Goal: Transaction & Acquisition: Purchase product/service

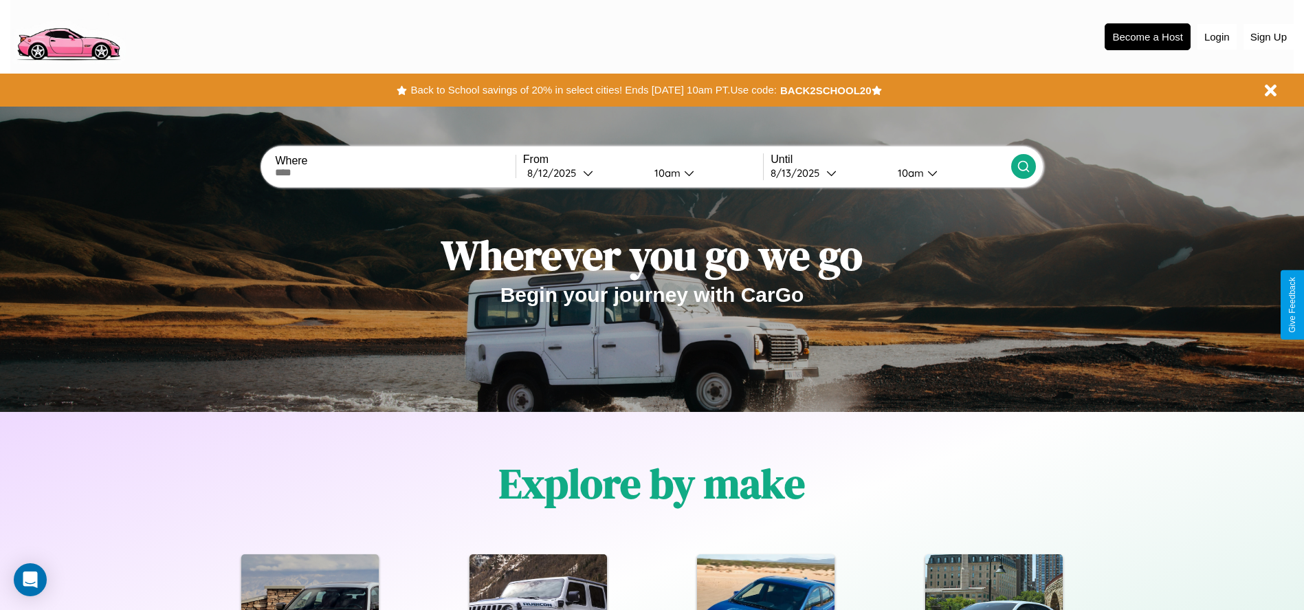
scroll to position [285, 0]
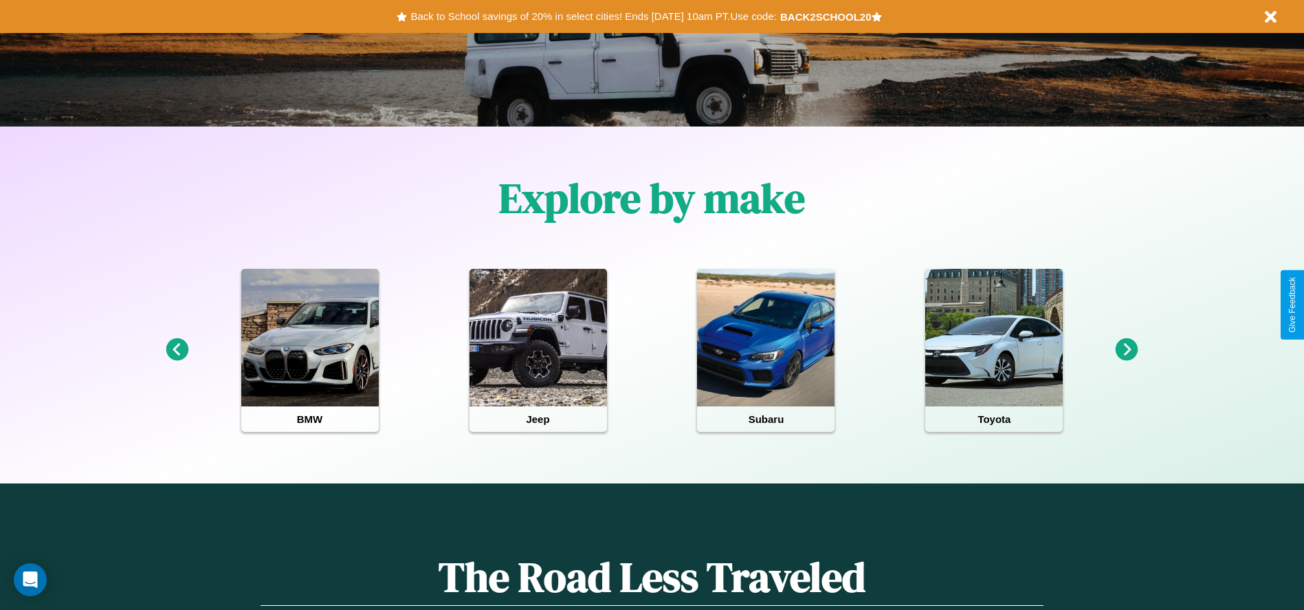
click at [177, 350] on icon at bounding box center [177, 349] width 23 height 23
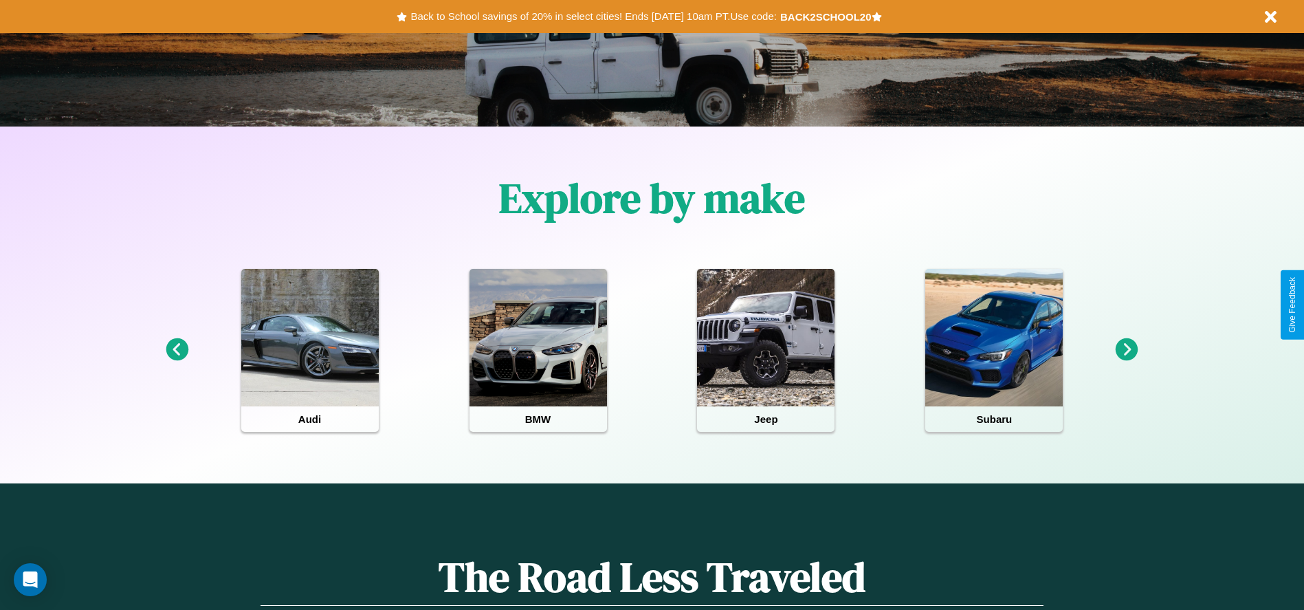
click at [177, 350] on icon at bounding box center [177, 349] width 23 height 23
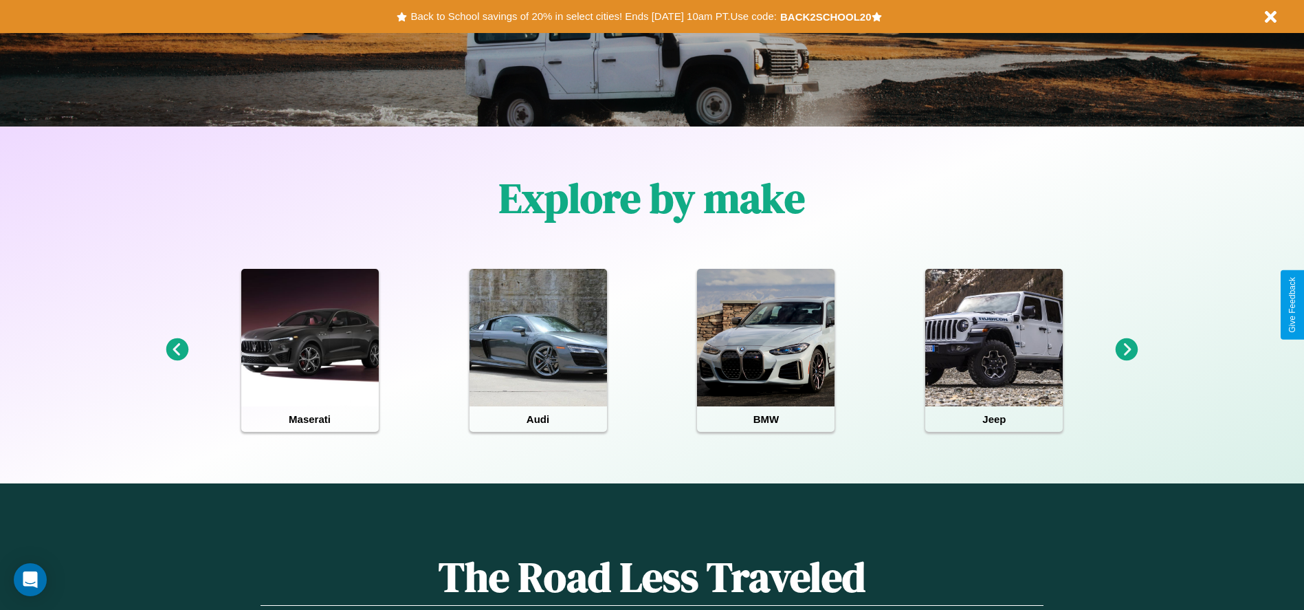
click at [1127, 350] on icon at bounding box center [1127, 349] width 23 height 23
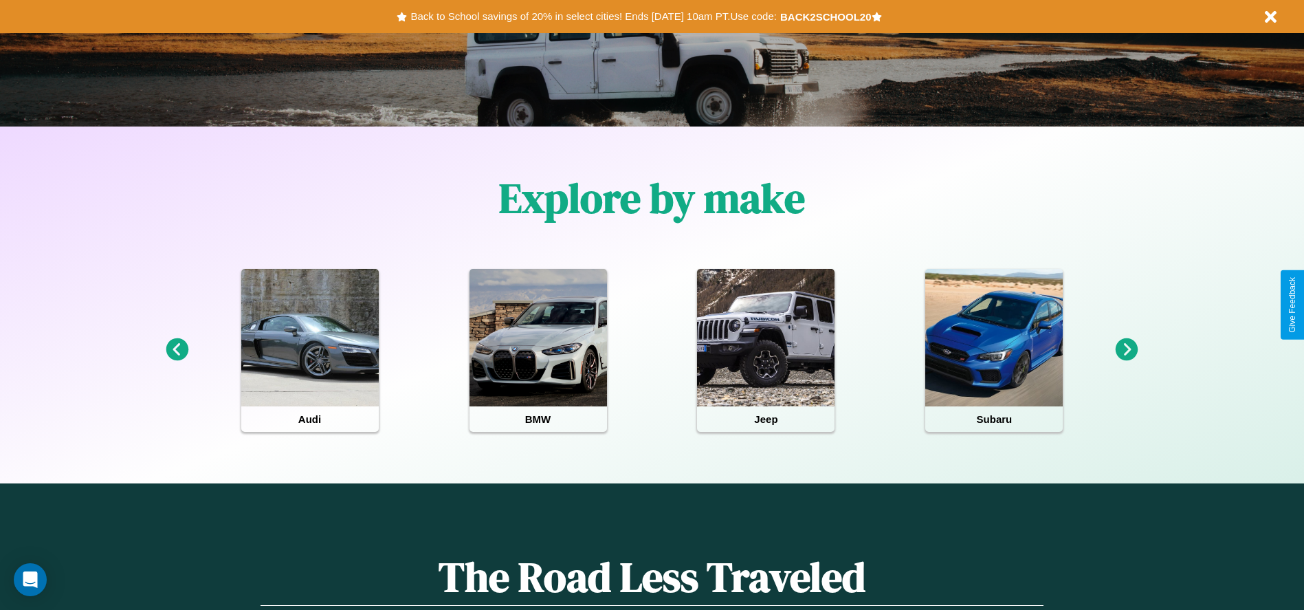
click at [1127, 350] on icon at bounding box center [1127, 349] width 23 height 23
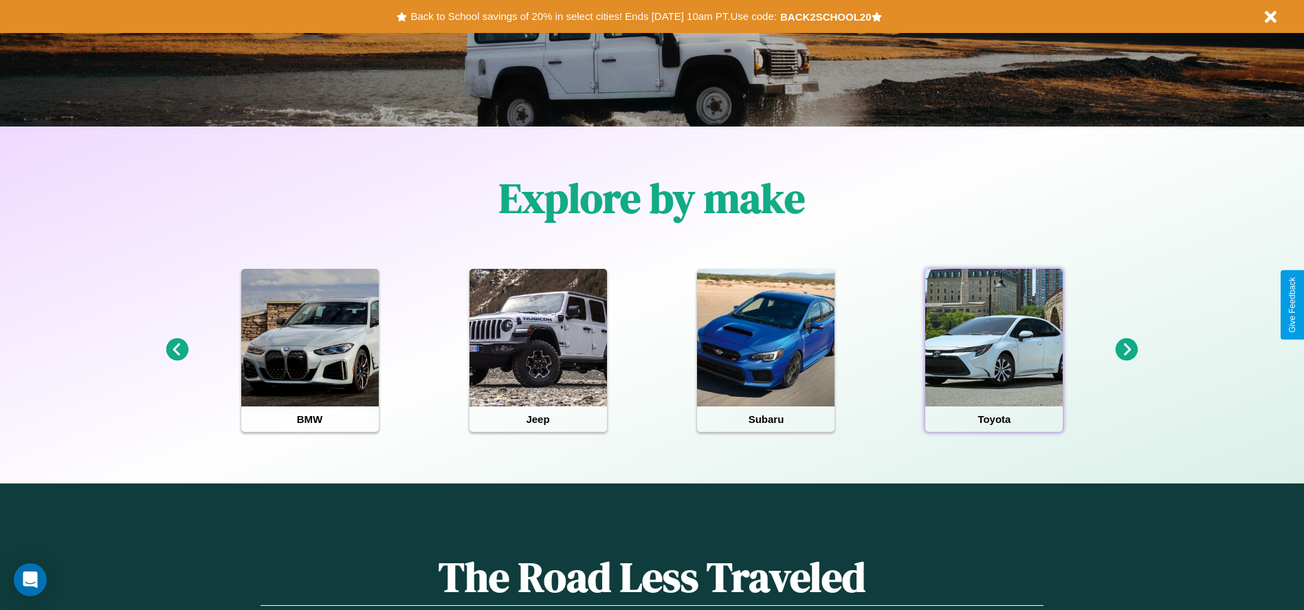
click at [994, 350] on div at bounding box center [993, 337] width 137 height 137
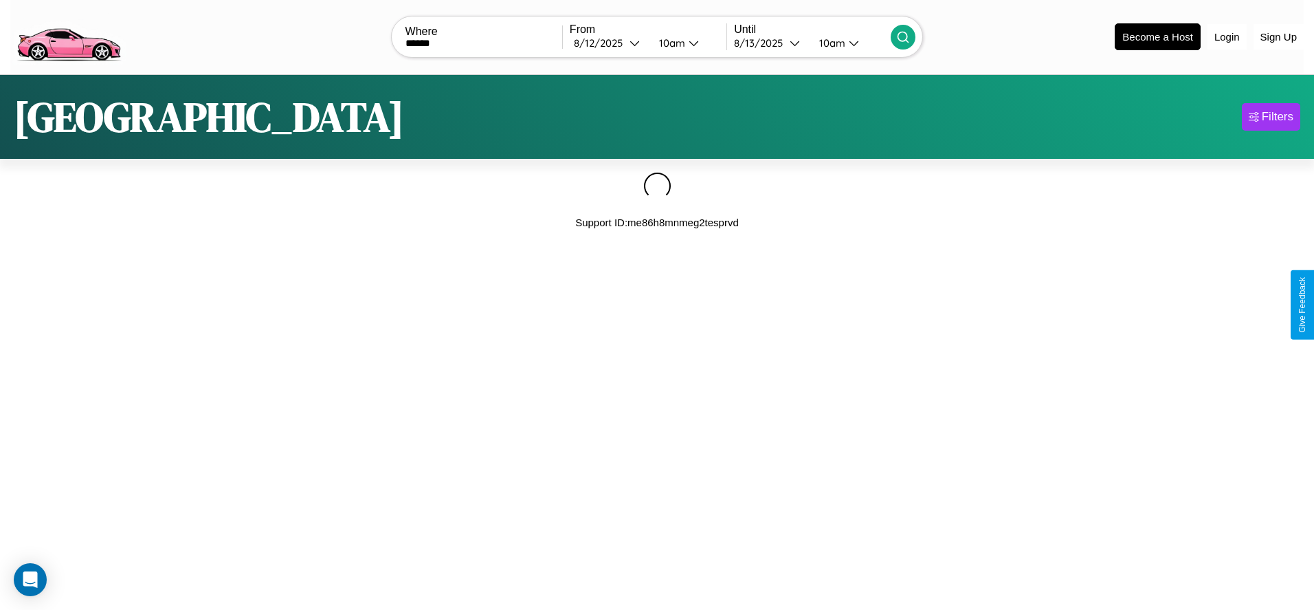
type input "******"
click at [903, 36] on icon at bounding box center [903, 37] width 14 height 14
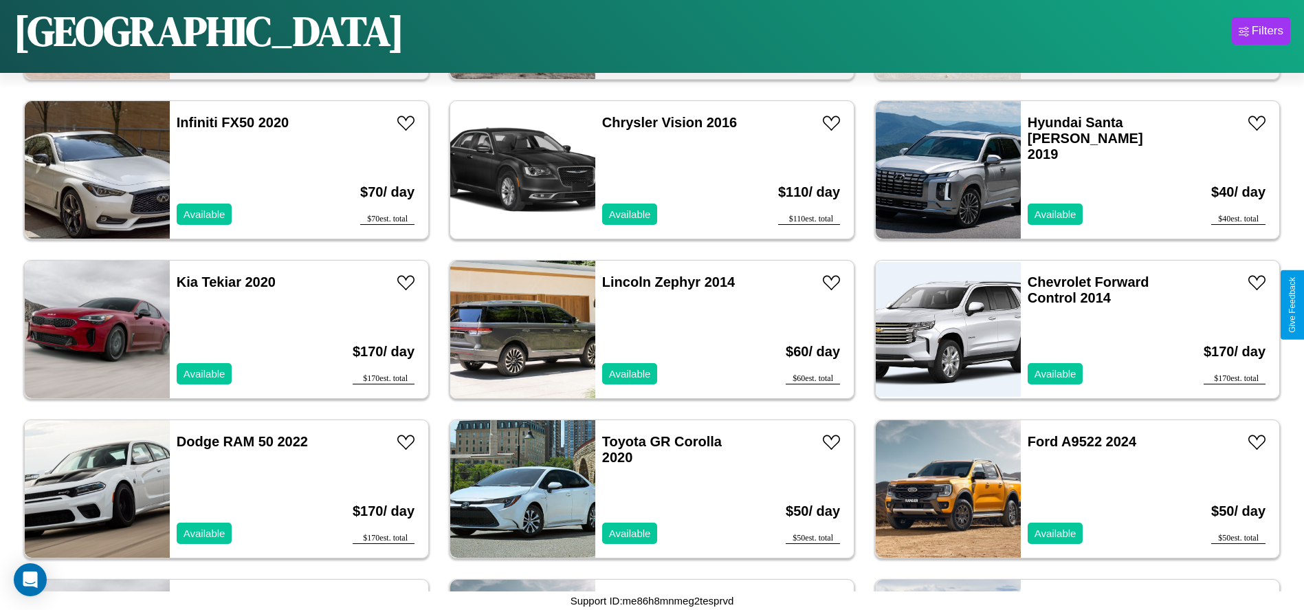
scroll to position [5416, 0]
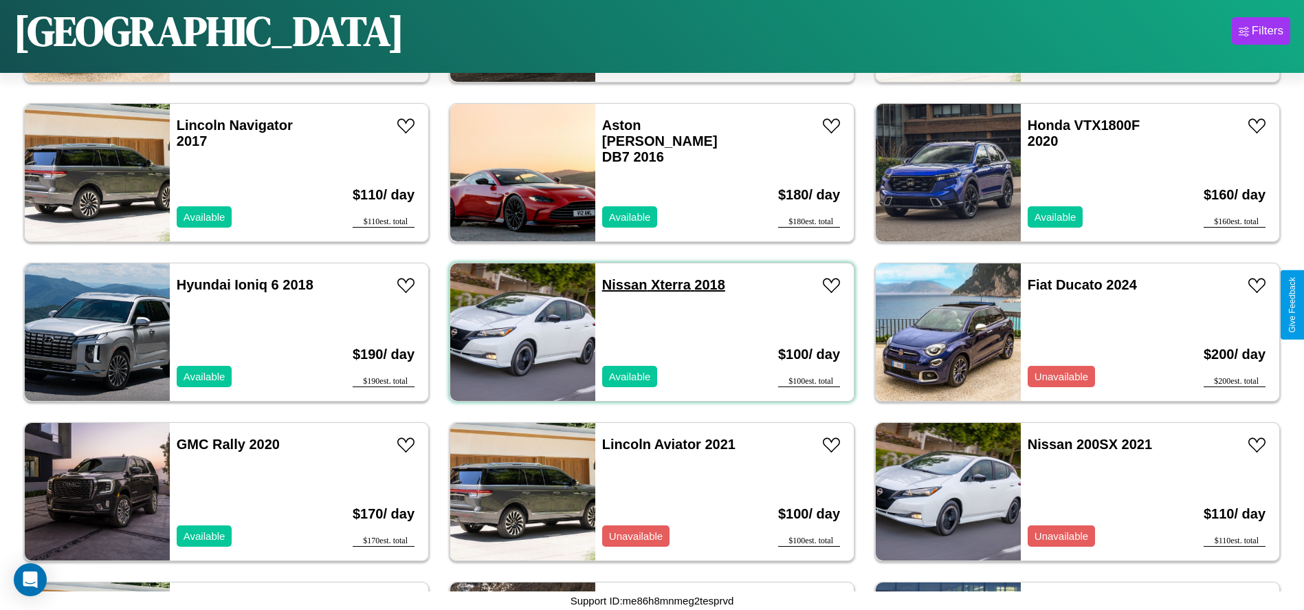
click at [619, 285] on link "Nissan Xterra 2018" at bounding box center [663, 284] width 123 height 15
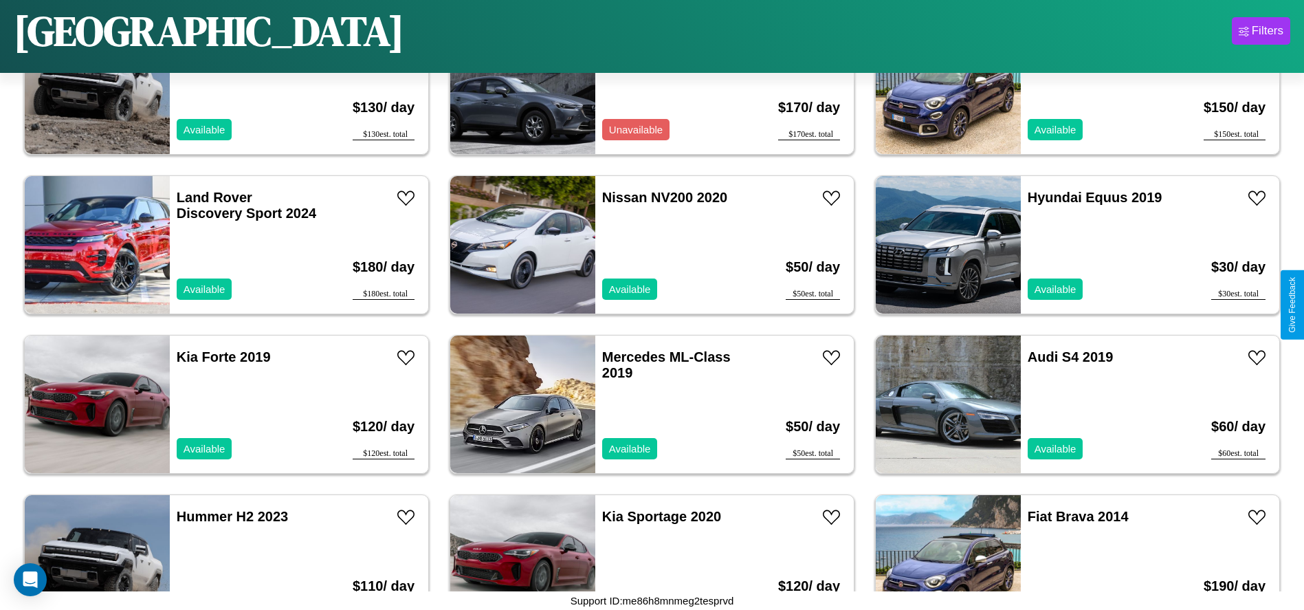
scroll to position [0, 0]
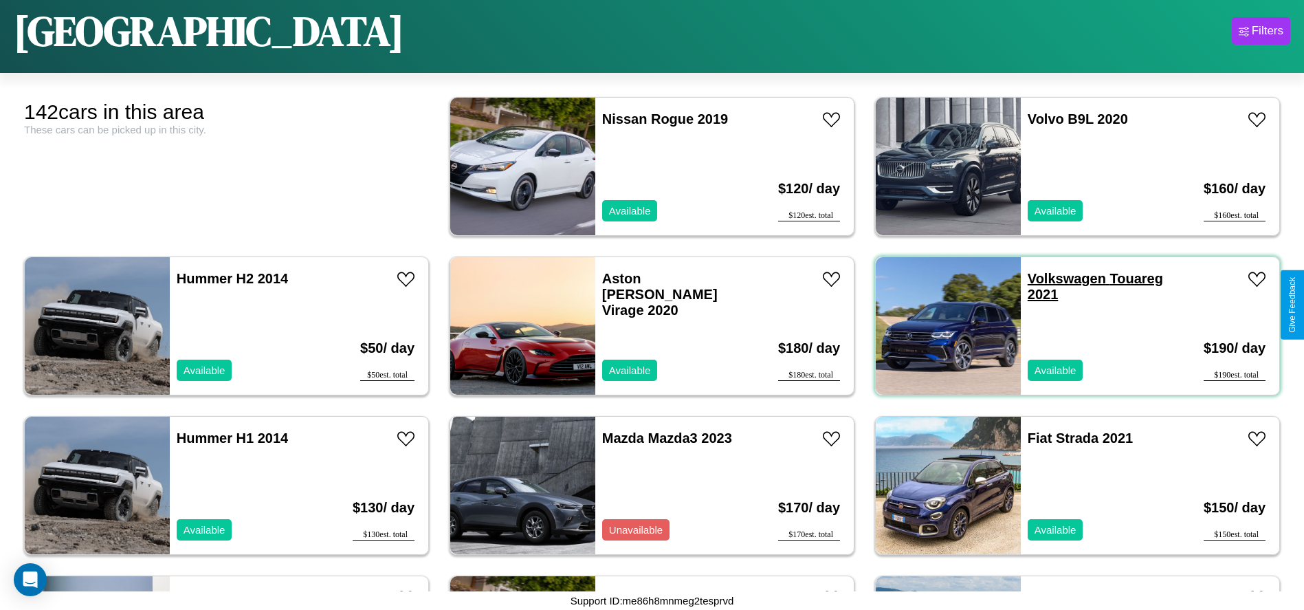
click at [1058, 278] on link "Volkswagen Touareg 2021" at bounding box center [1095, 286] width 135 height 31
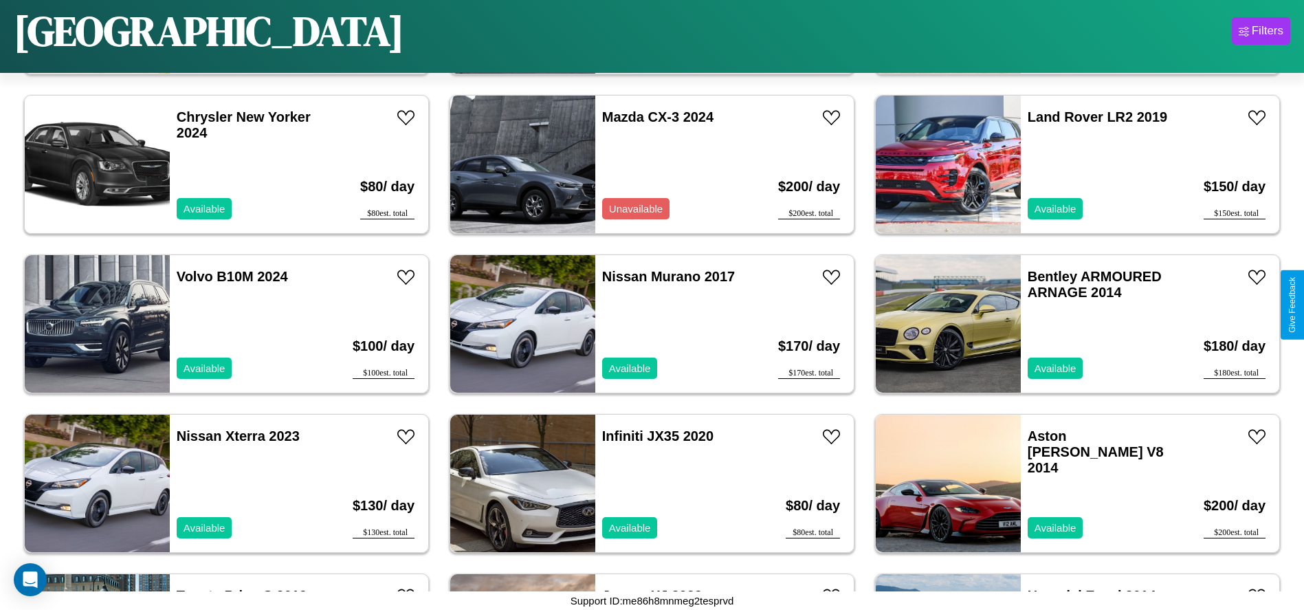
scroll to position [2067, 0]
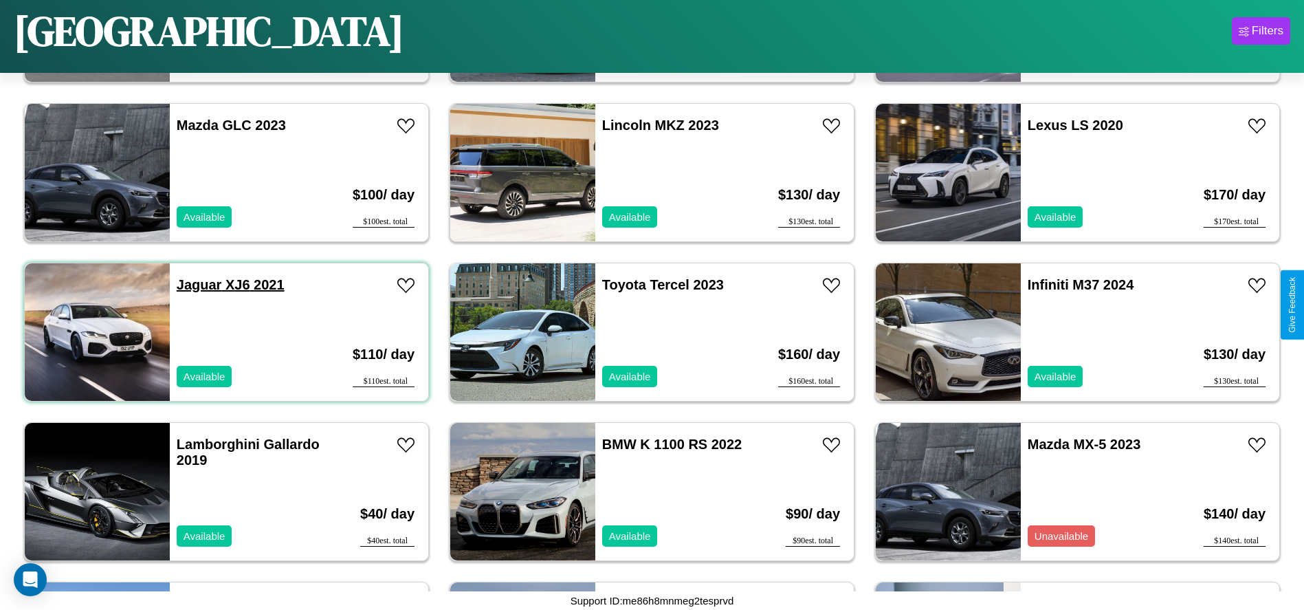
click at [197, 285] on link "Jaguar XJ6 2021" at bounding box center [231, 284] width 108 height 15
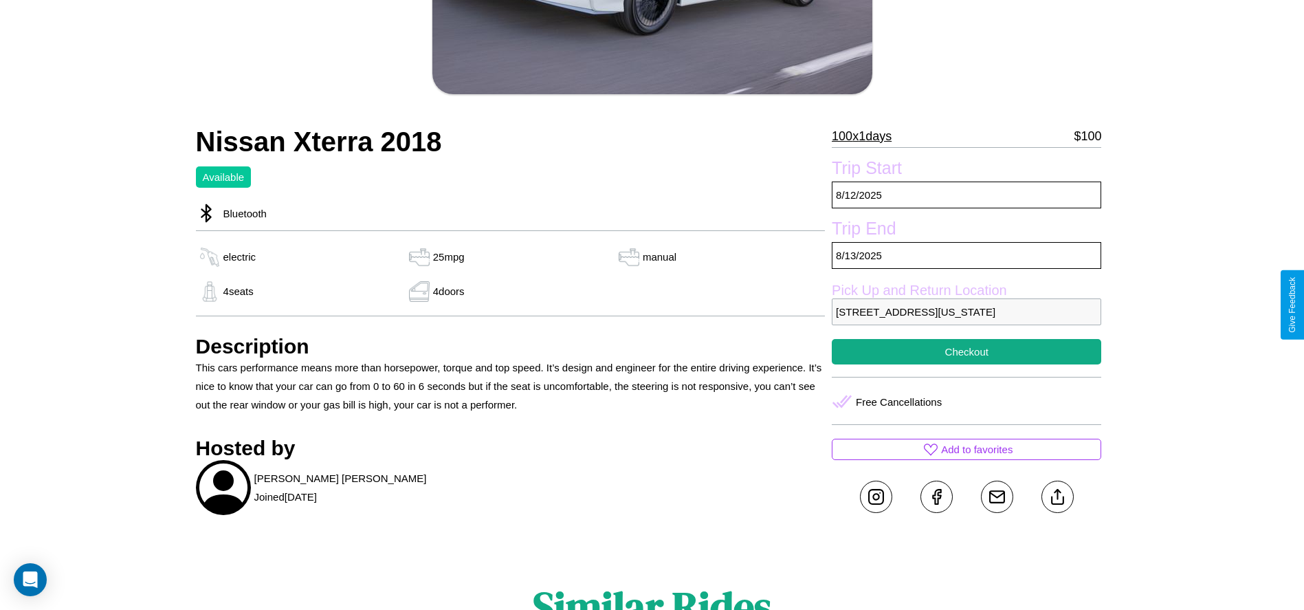
scroll to position [355, 0]
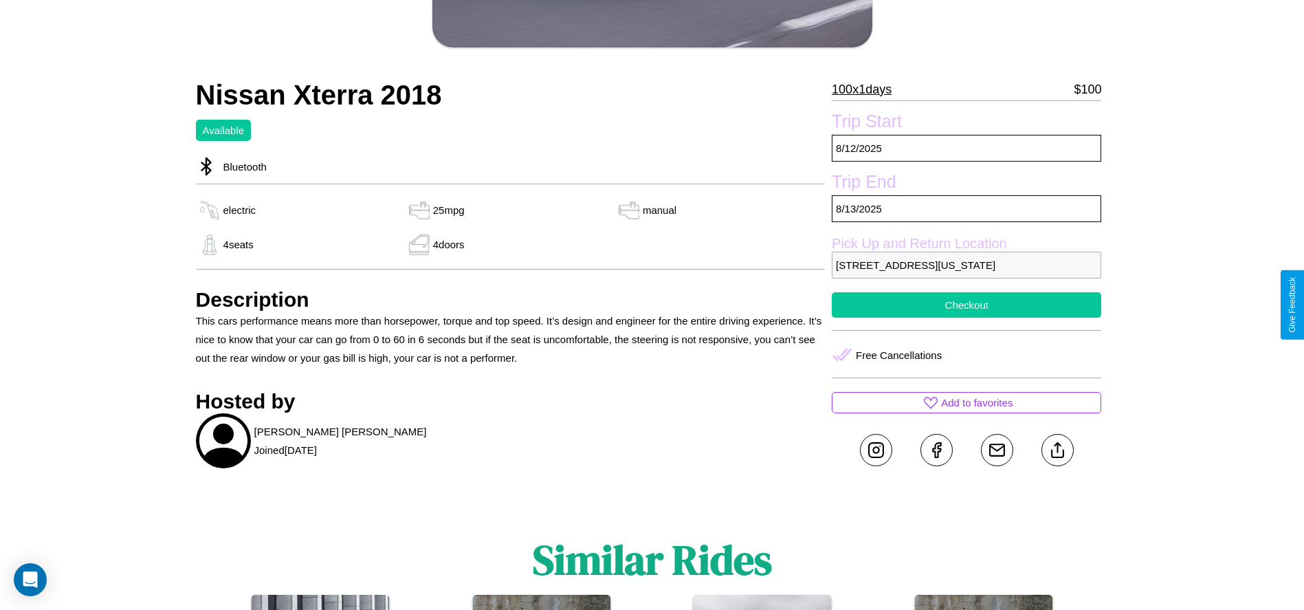
click at [966, 304] on button "Checkout" at bounding box center [966, 304] width 269 height 25
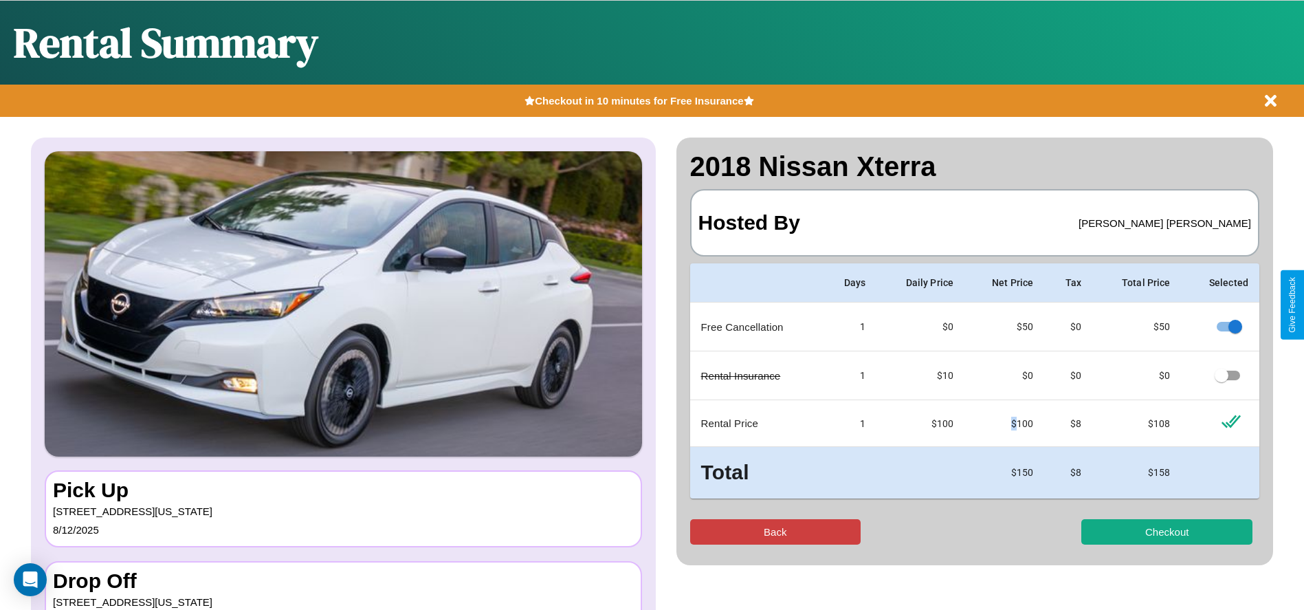
click at [775, 531] on button "Back" at bounding box center [775, 531] width 171 height 25
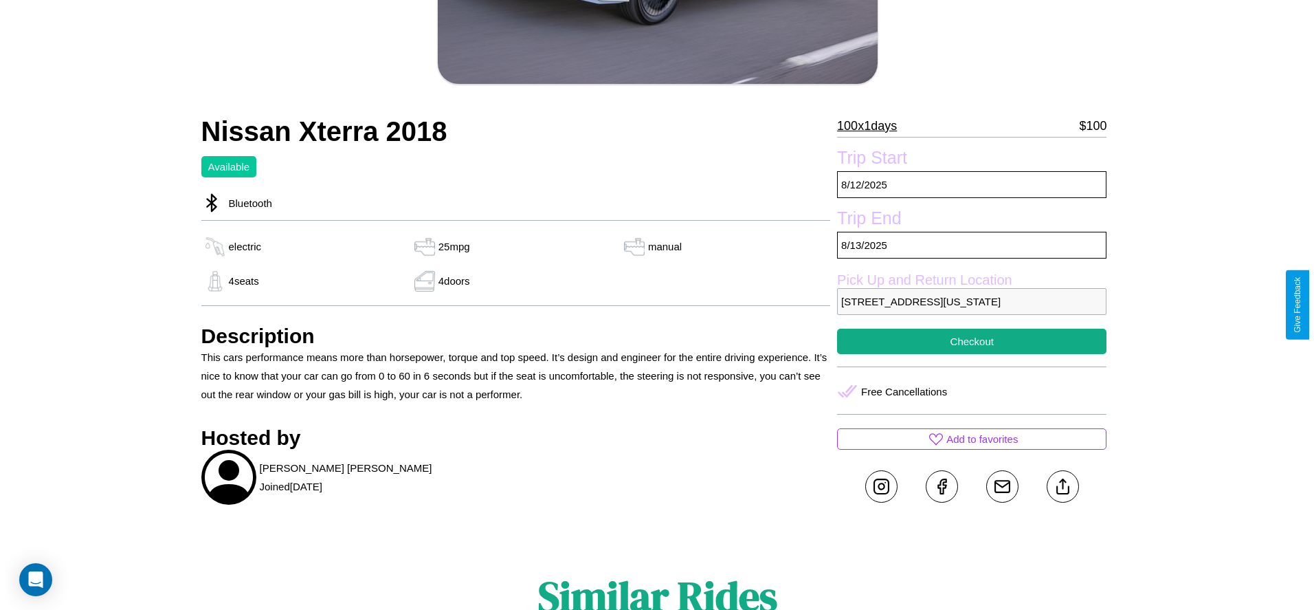
scroll to position [453, 0]
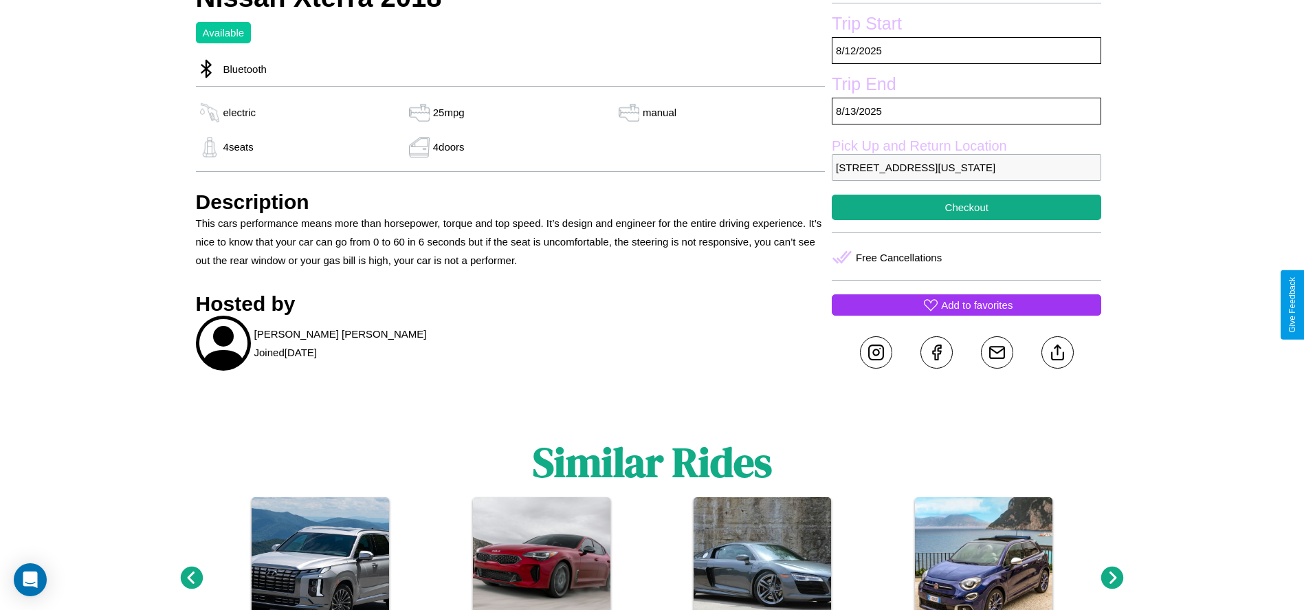
click at [966, 304] on p "Add to favorites" at bounding box center [976, 305] width 71 height 19
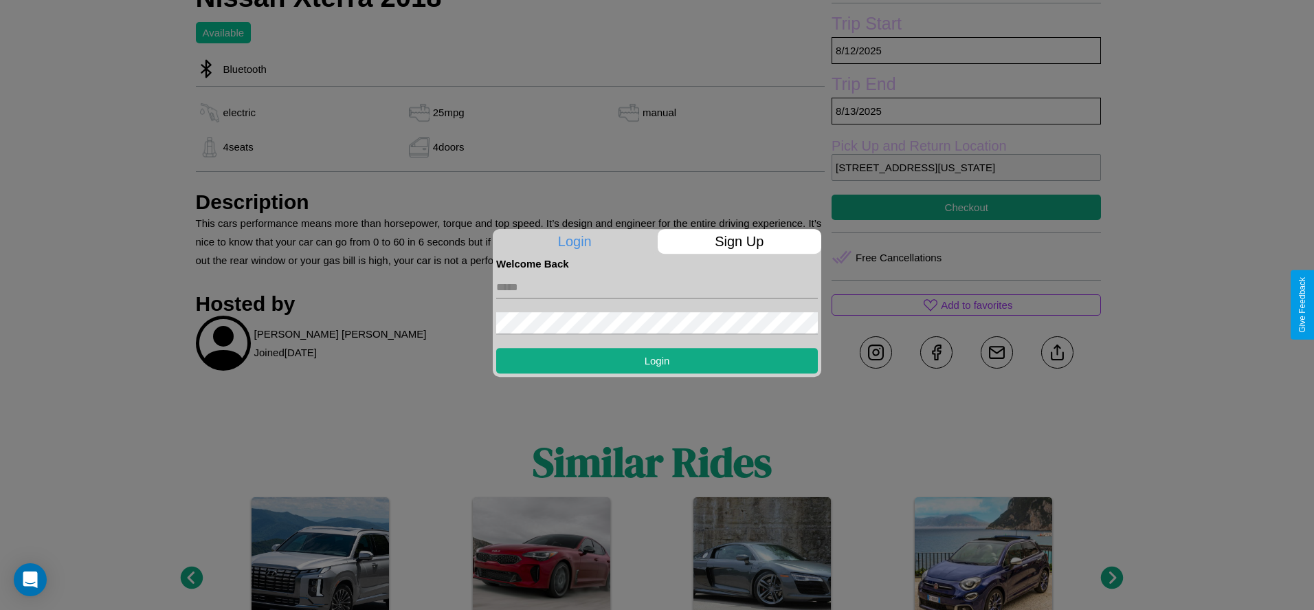
click at [657, 304] on form "Login" at bounding box center [657, 321] width 322 height 104
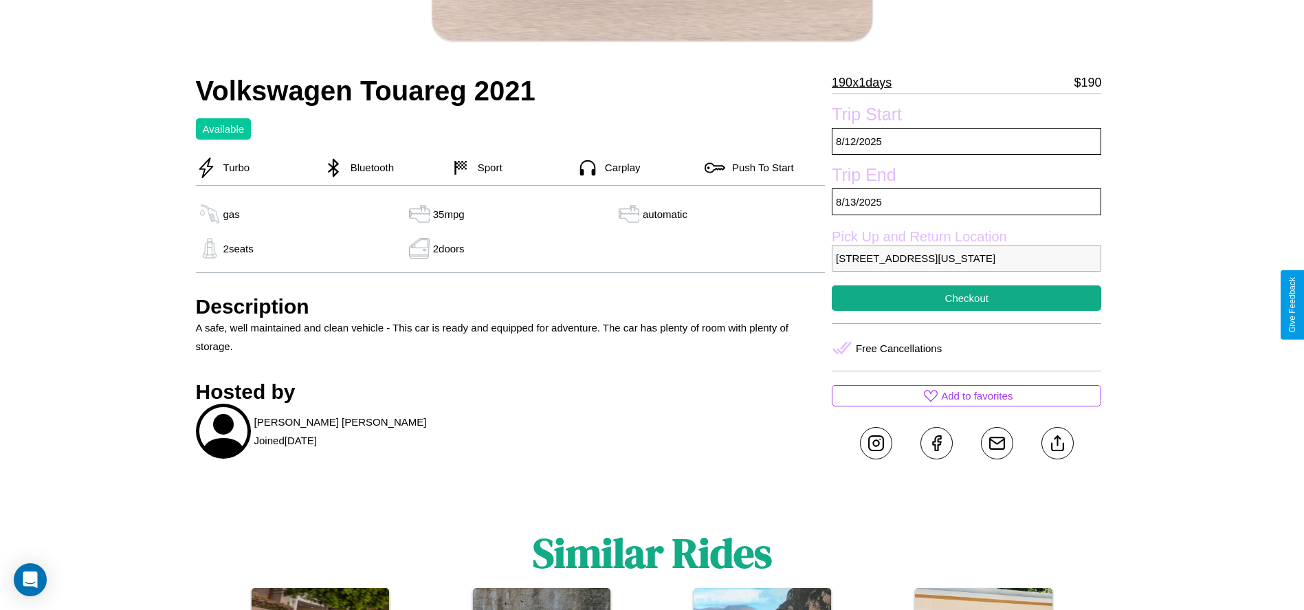
scroll to position [519, 0]
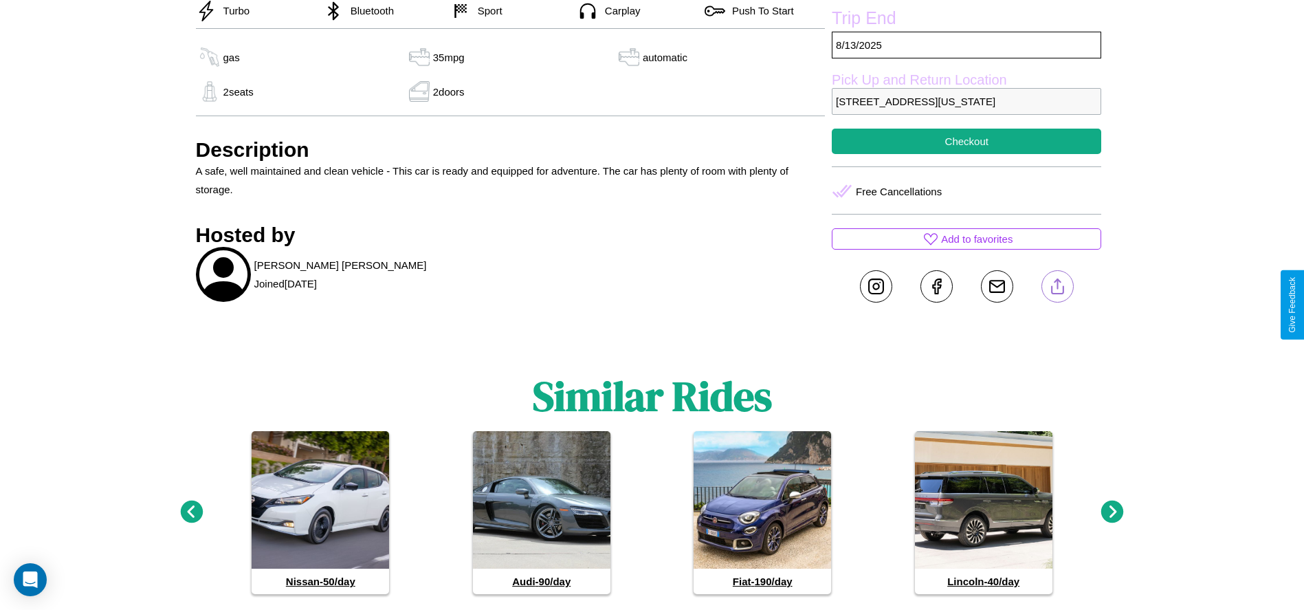
click at [1057, 289] on line at bounding box center [1057, 284] width 0 height 10
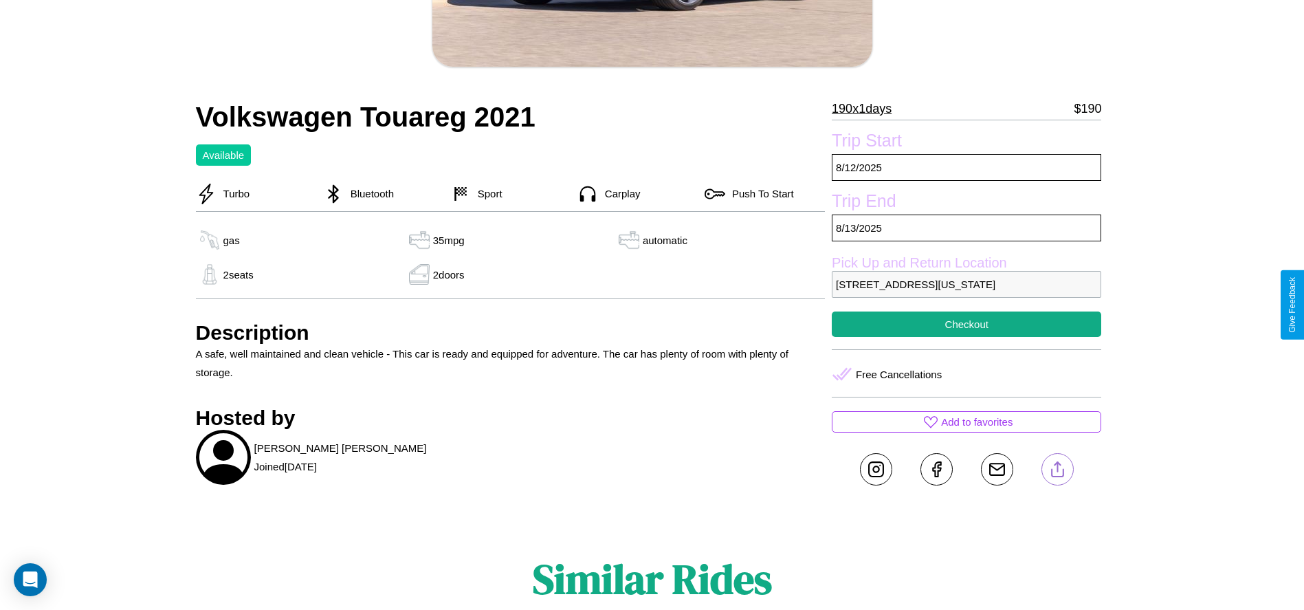
scroll to position [325, 0]
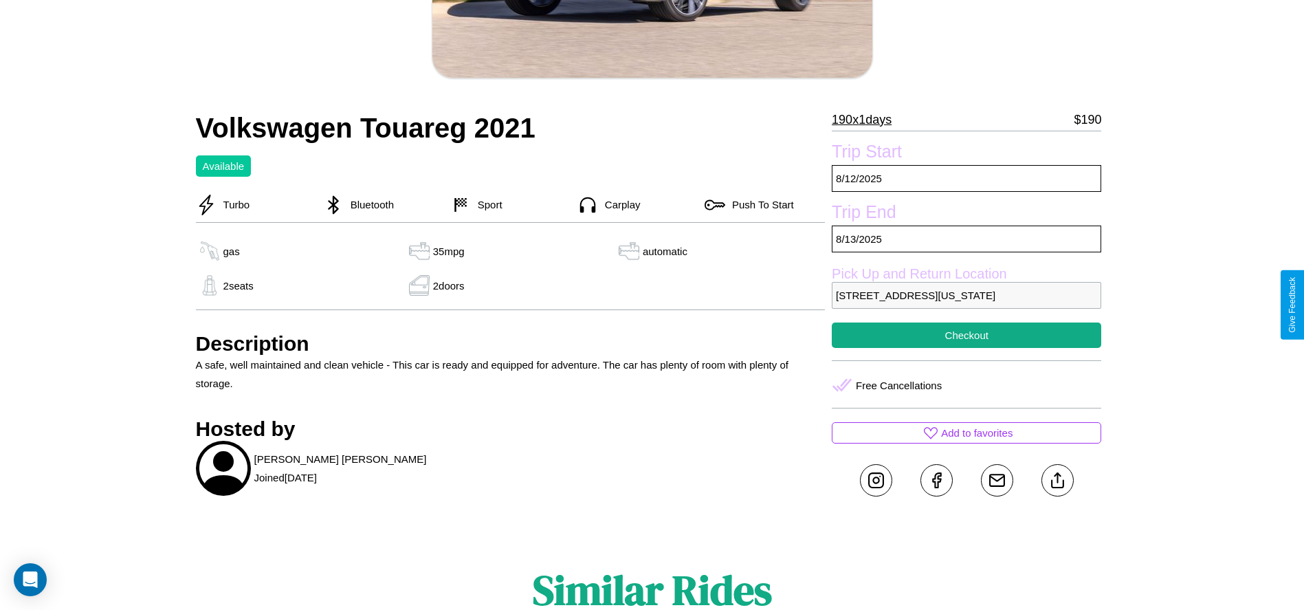
click at [966, 304] on p "6455 Market Street Denver Colorado 85058 United States" at bounding box center [966, 295] width 269 height 27
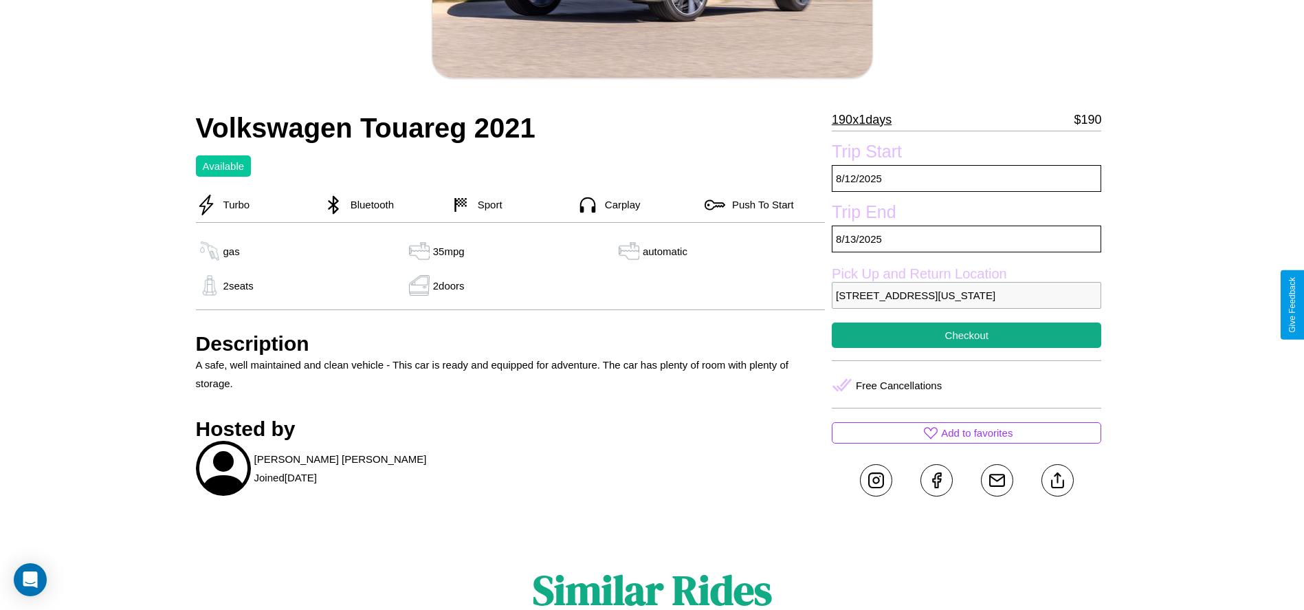
click at [966, 304] on p "6455 Market Street Denver Colorado 85058 United States" at bounding box center [966, 295] width 269 height 27
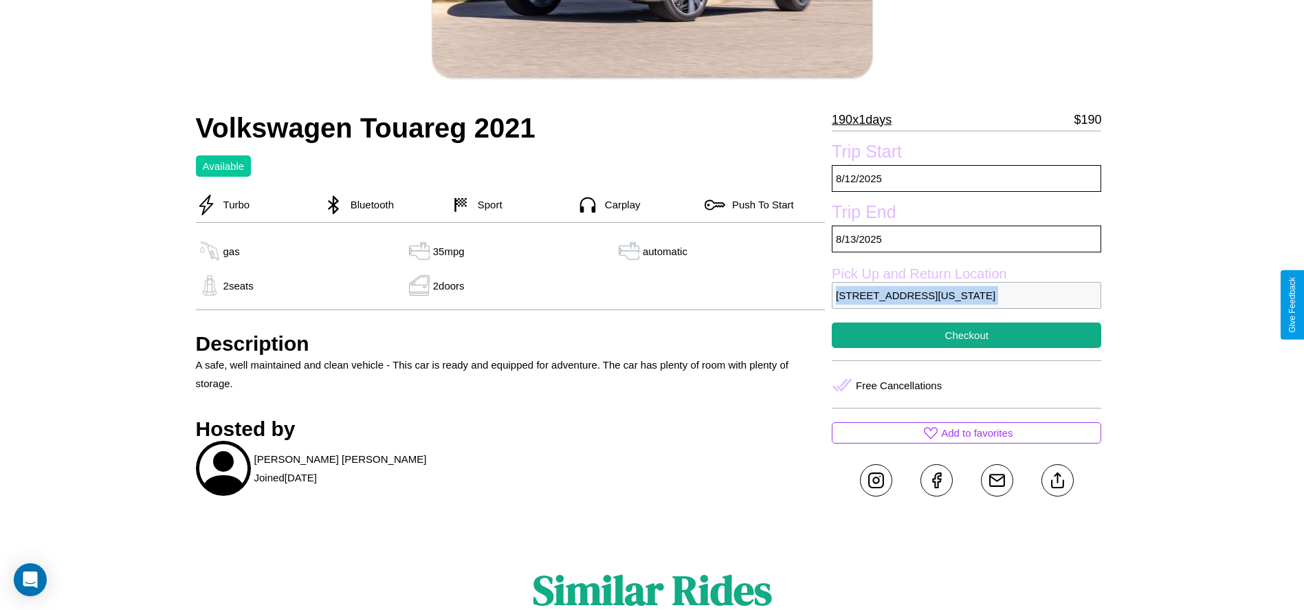
click at [966, 304] on p "6455 Market Street Denver Colorado 85058 United States" at bounding box center [966, 295] width 269 height 27
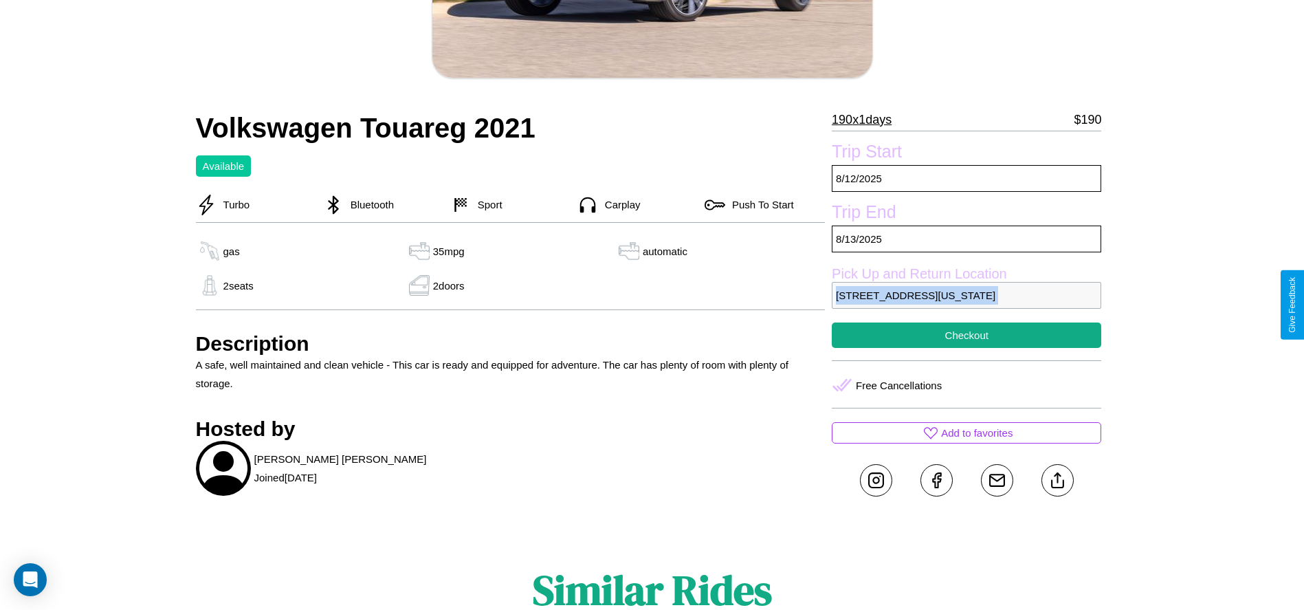
click at [966, 304] on p "6455 Market Street Denver Colorado 85058 United States" at bounding box center [966, 295] width 269 height 27
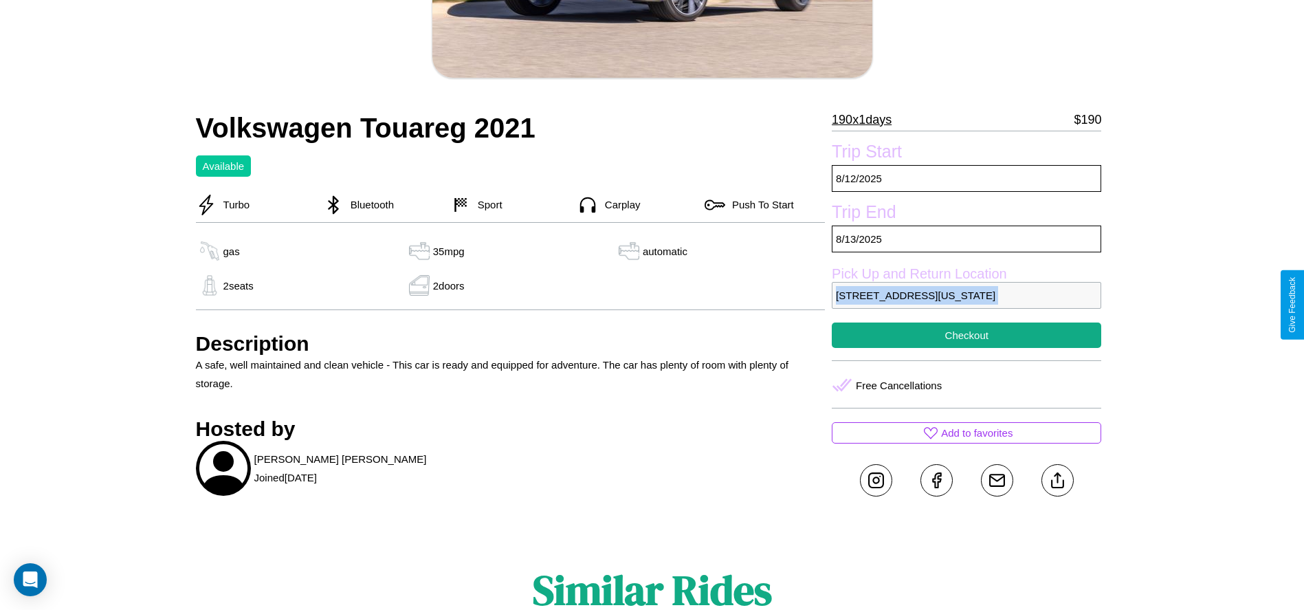
click at [966, 304] on p "6455 Market Street Denver Colorado 85058 United States" at bounding box center [966, 295] width 269 height 27
